Goal: Transaction & Acquisition: Purchase product/service

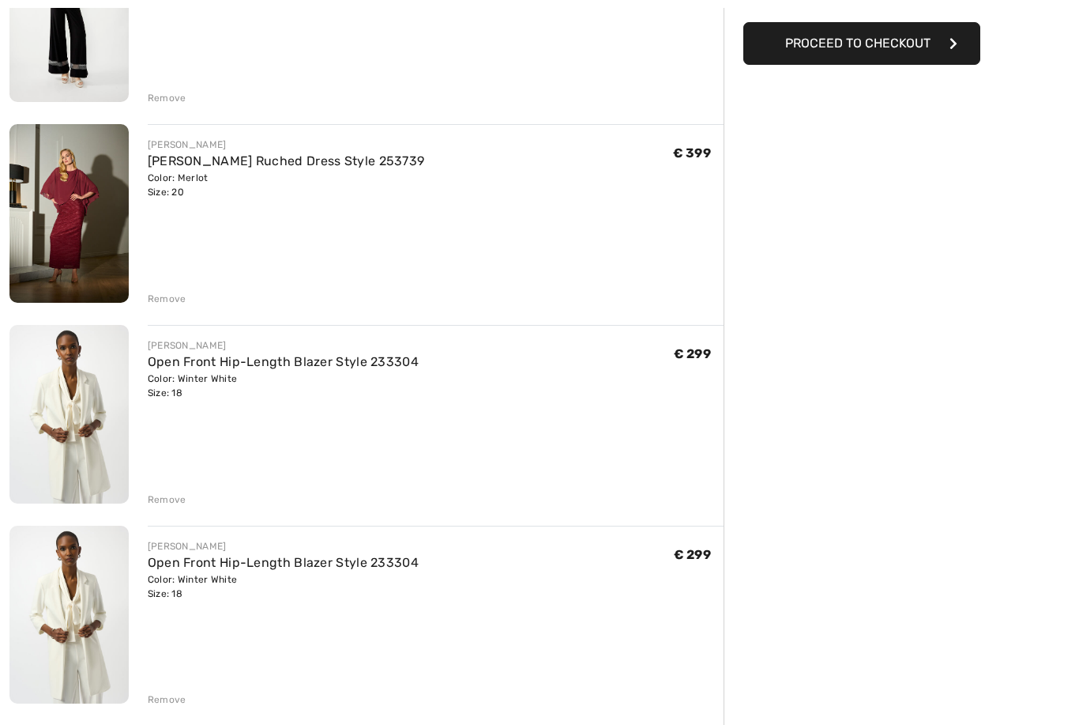
scroll to position [341, 0]
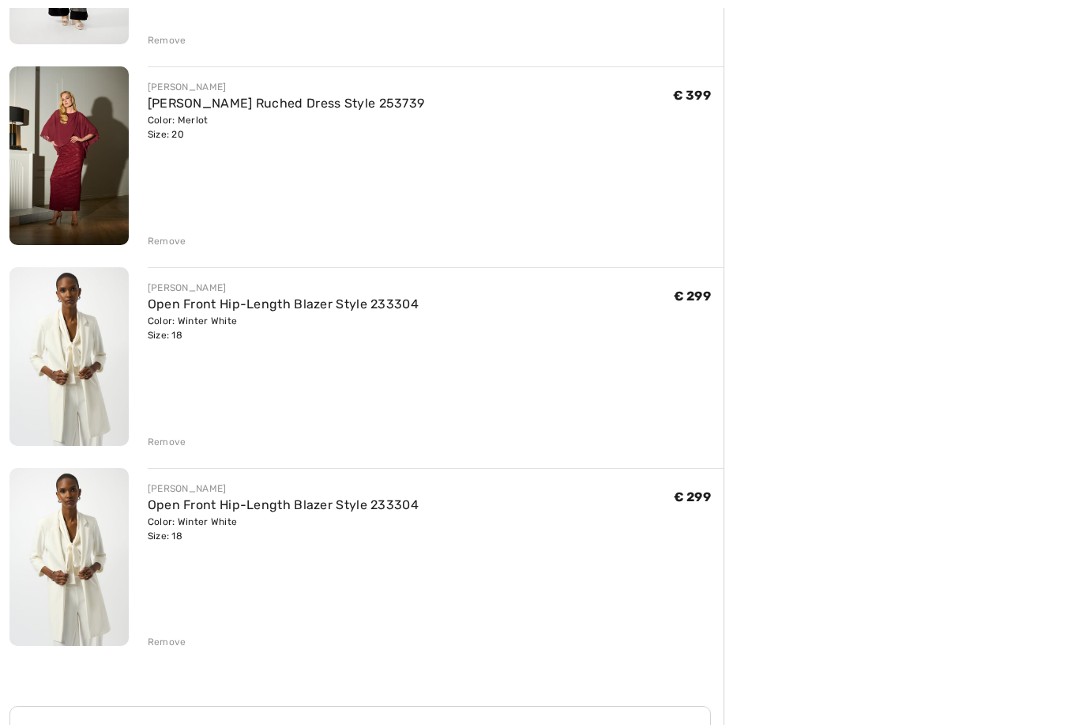
click at [55, 367] on img at bounding box center [68, 356] width 119 height 179
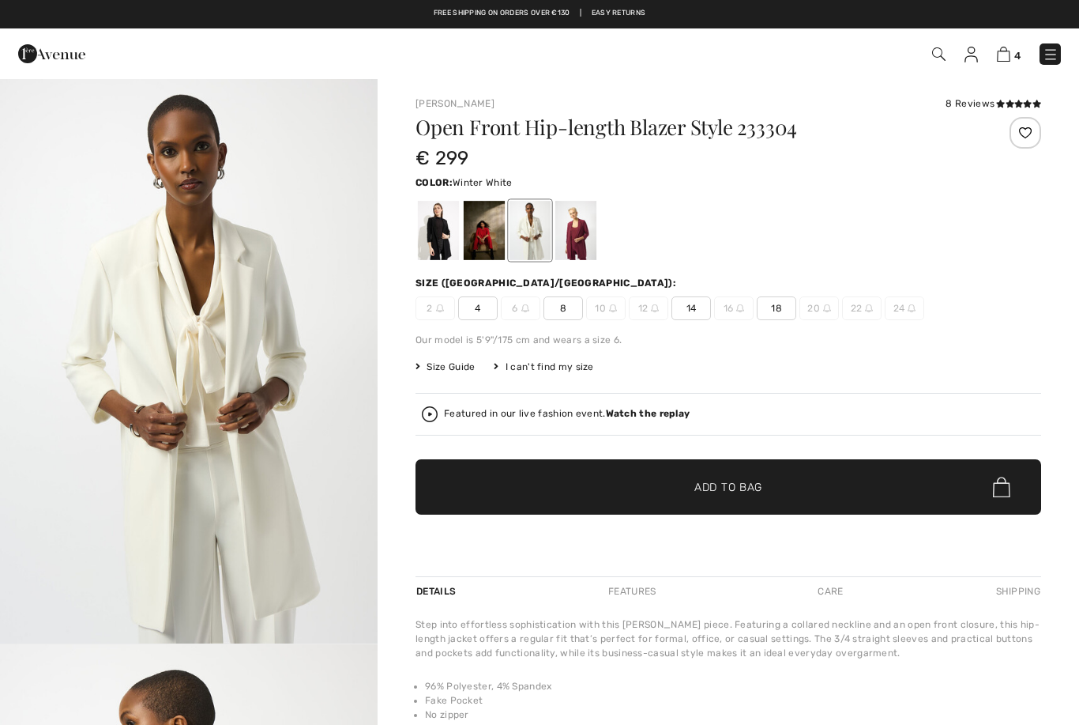
checkbox input "true"
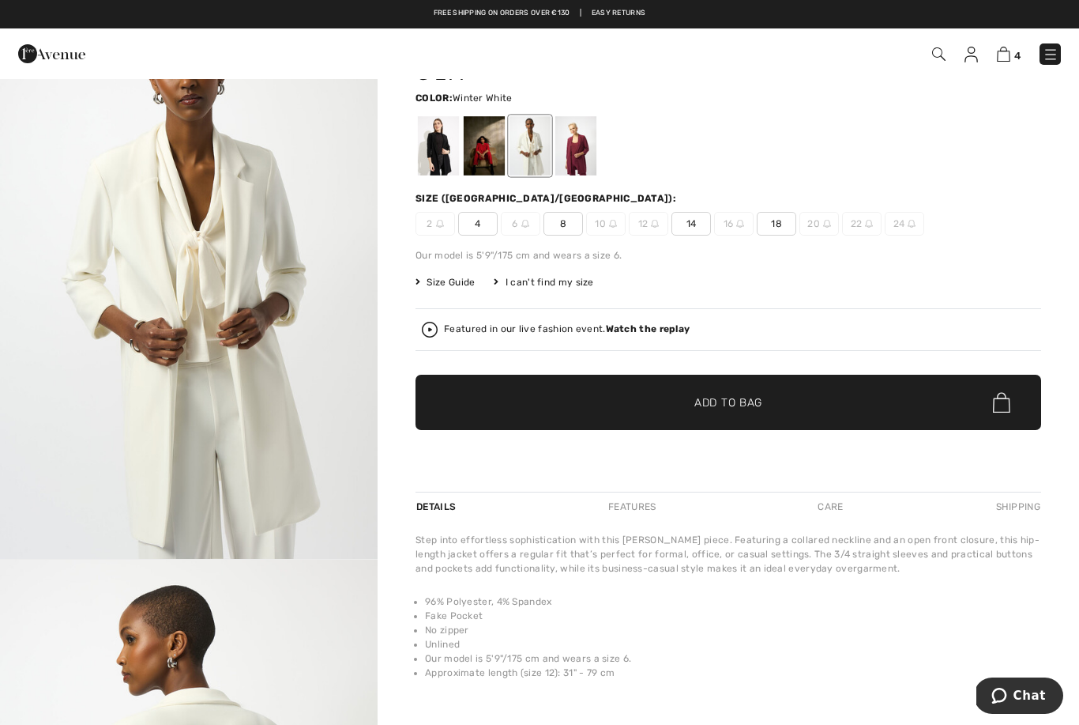
click at [1010, 47] on img at bounding box center [1003, 54] width 13 height 15
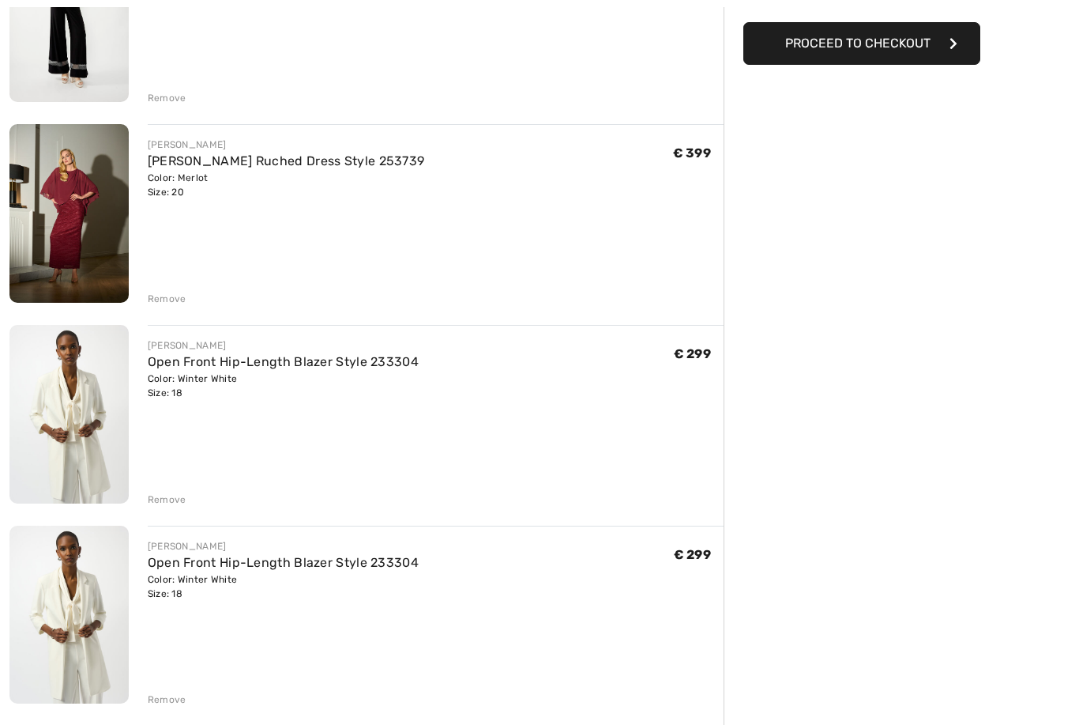
scroll to position [284, 0]
click at [166, 492] on div "Remove" at bounding box center [167, 499] width 39 height 14
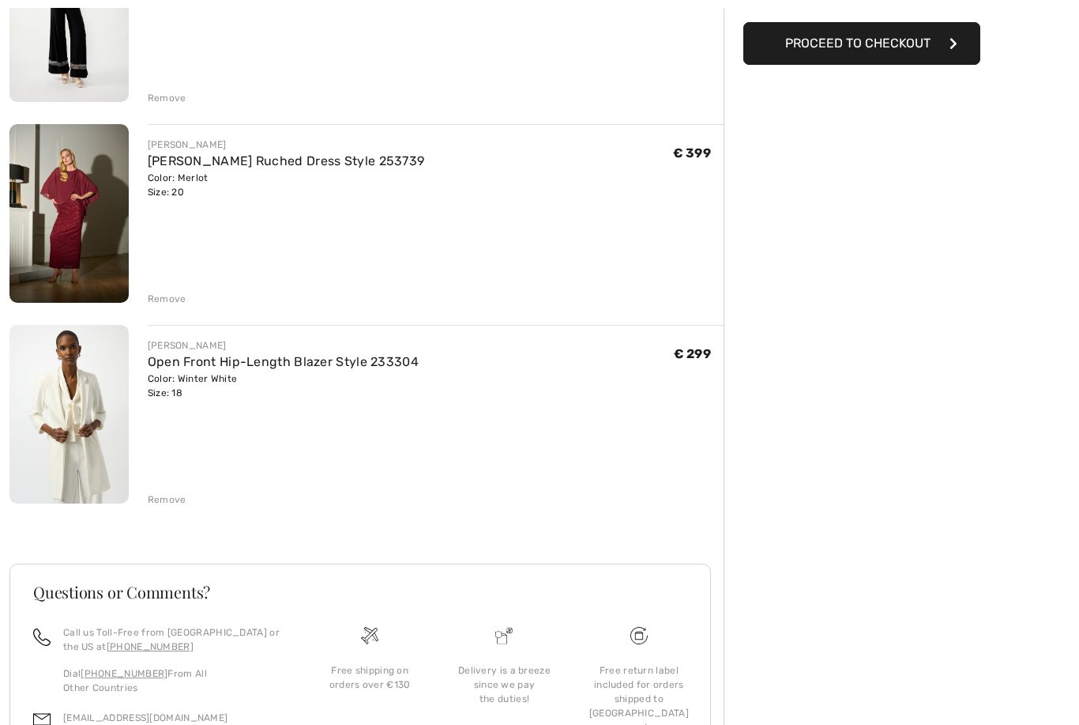
click at [164, 499] on div "Remove" at bounding box center [167, 499] width 39 height 14
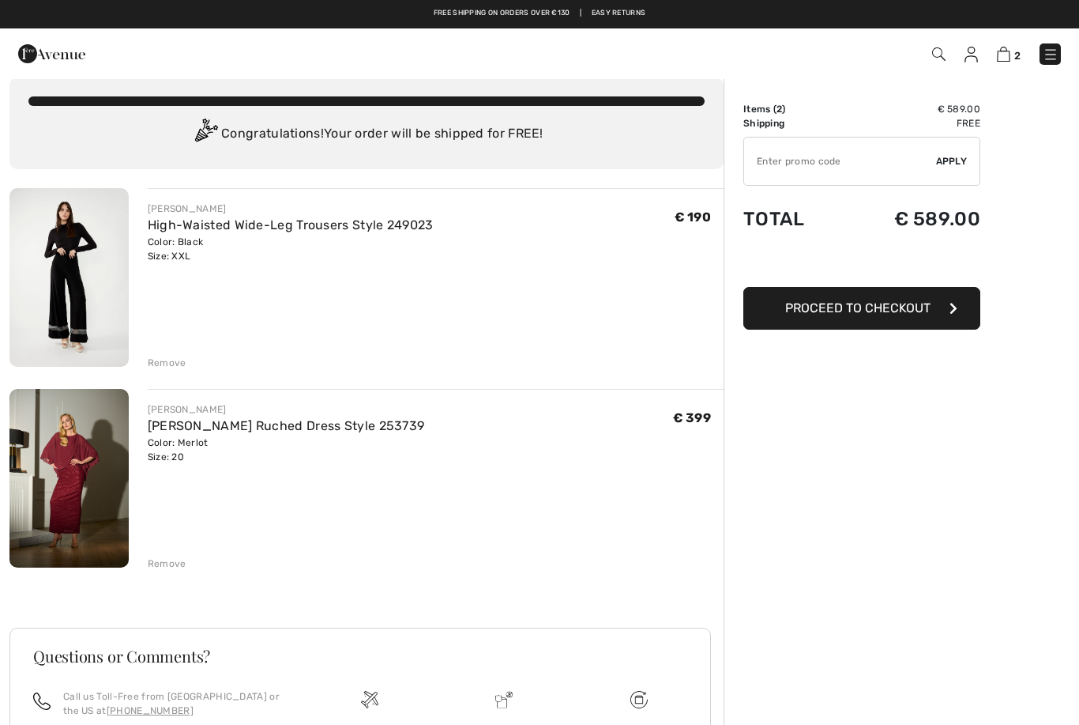
scroll to position [0, 0]
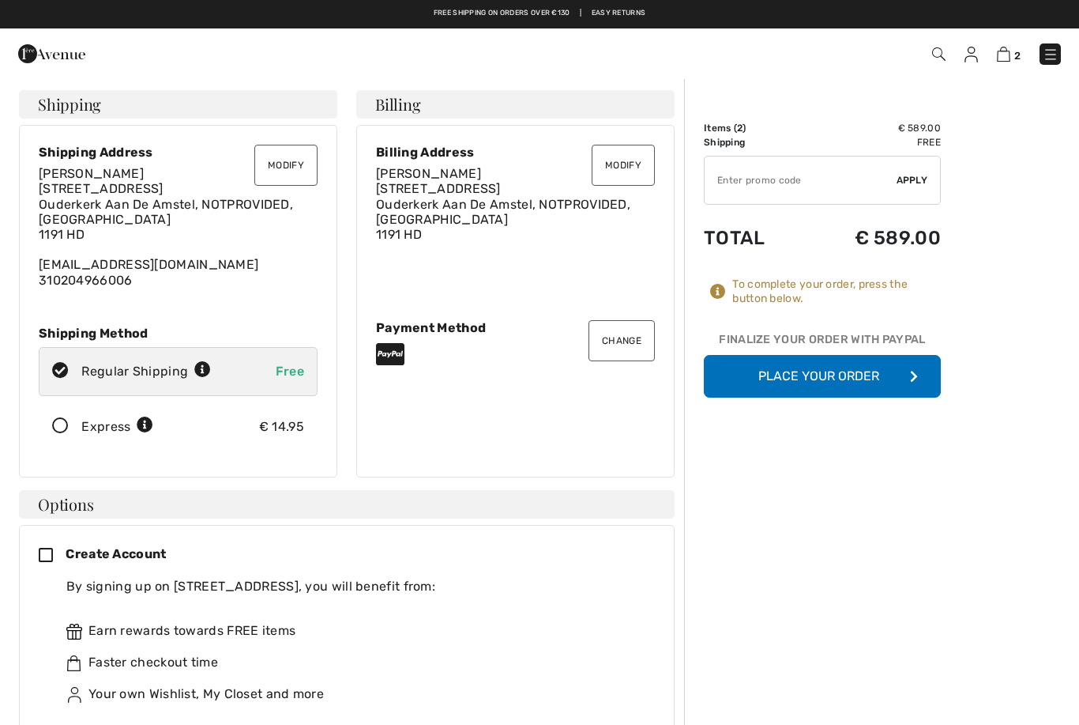
click at [877, 379] on button "Place Your Order" at bounding box center [822, 376] width 237 height 43
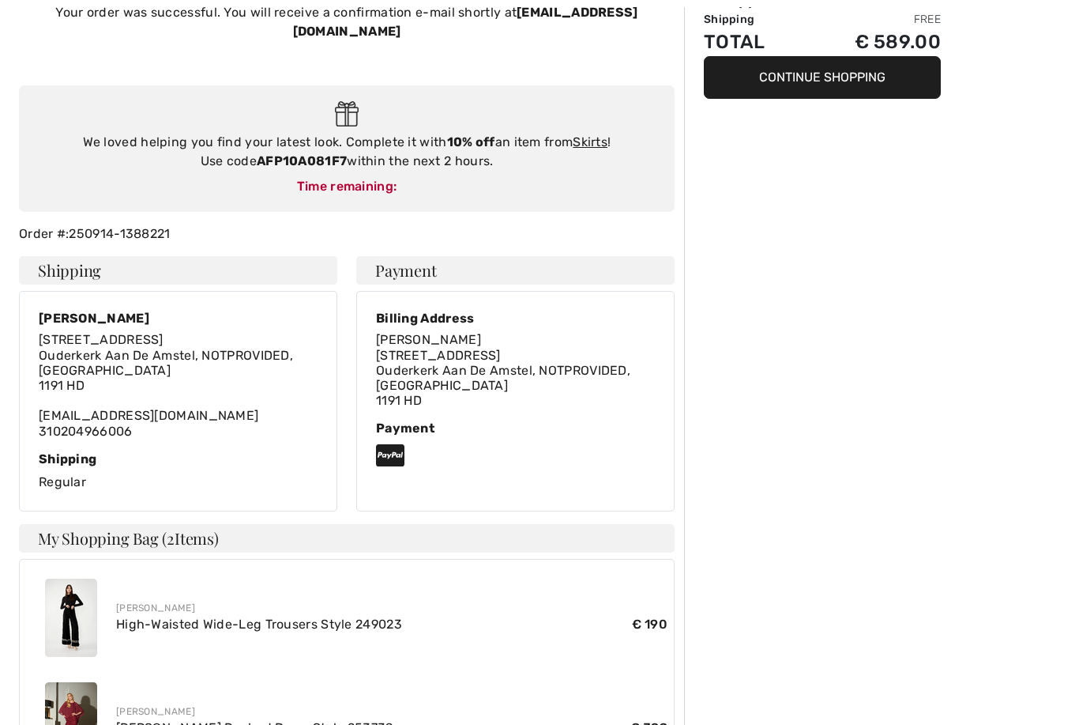
scroll to position [126, 0]
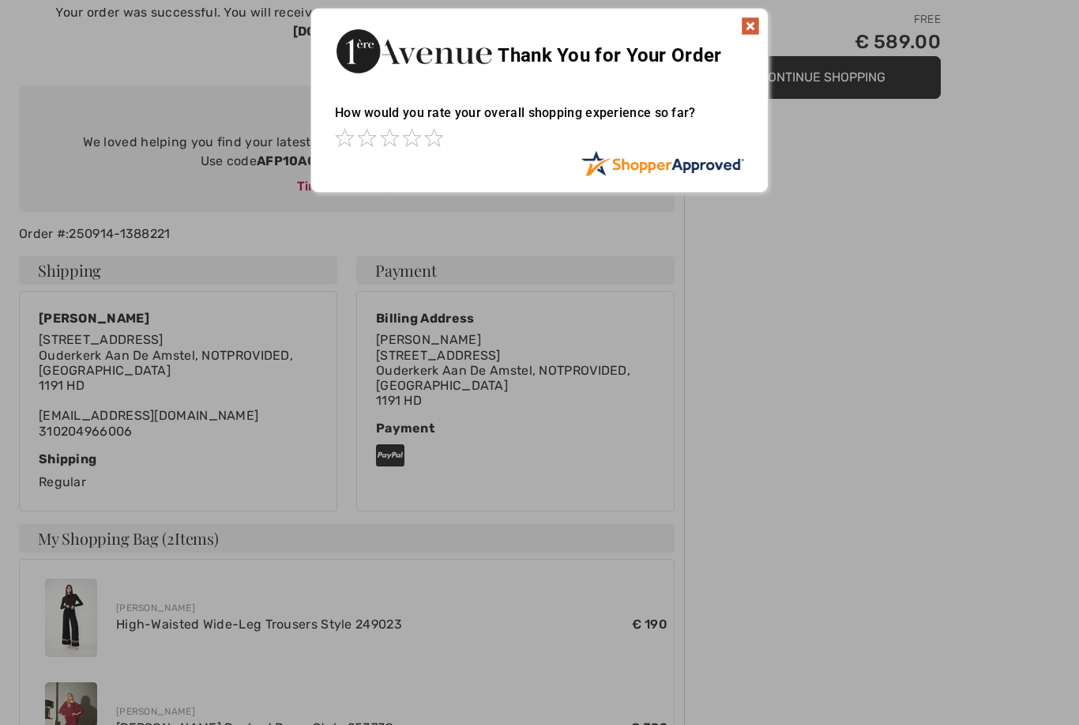
click at [751, 32] on img at bounding box center [750, 26] width 19 height 19
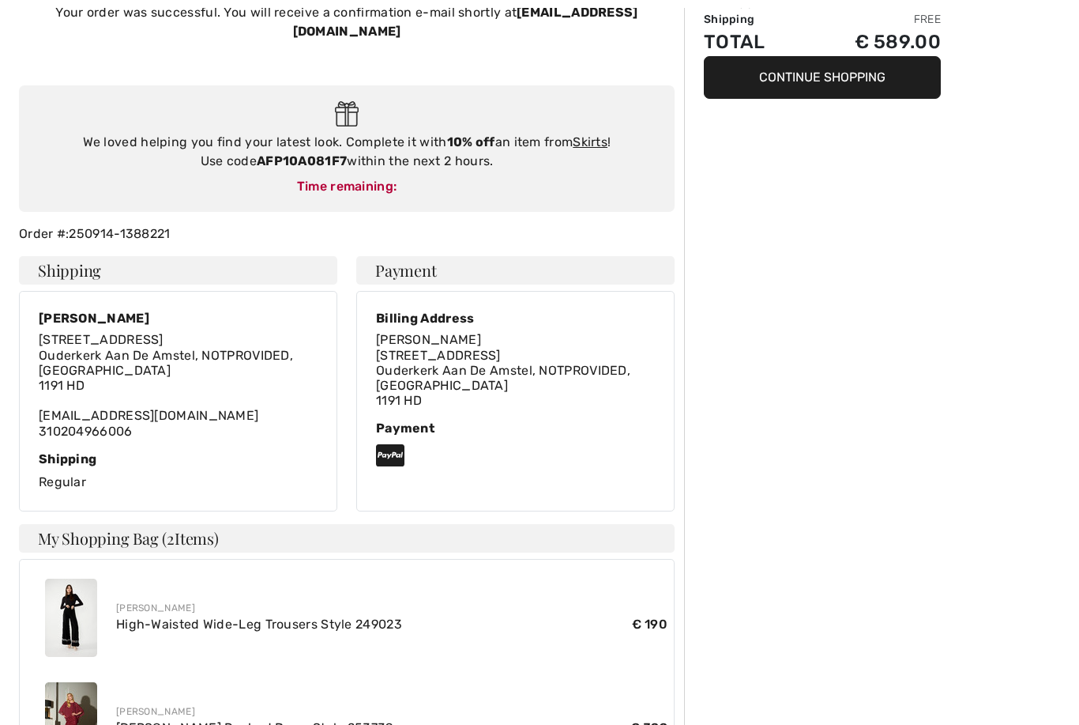
scroll to position [0, 0]
